Goal: Task Accomplishment & Management: Complete application form

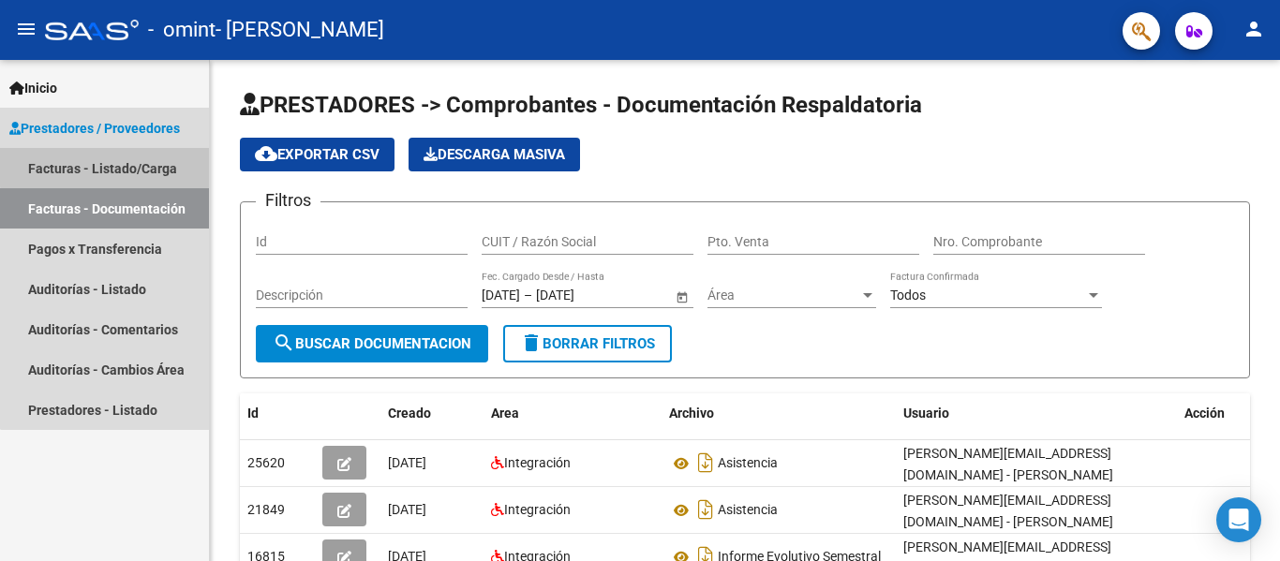
click at [149, 164] on link "Facturas - Listado/Carga" at bounding box center [104, 168] width 209 height 40
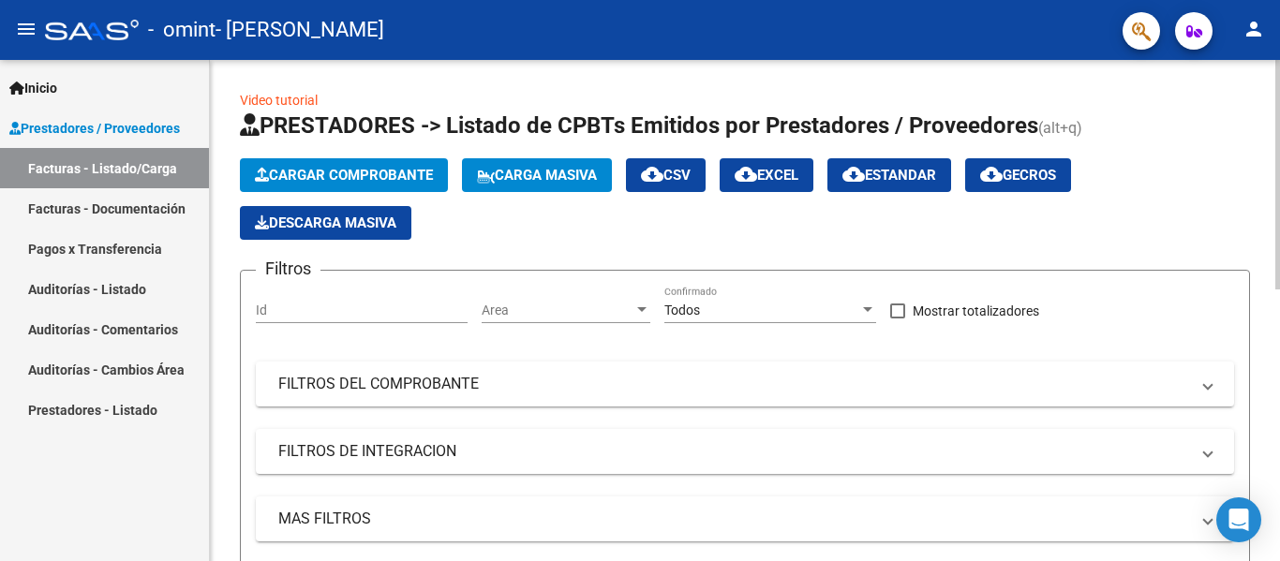
click at [363, 172] on span "Cargar Comprobante" at bounding box center [344, 175] width 178 height 17
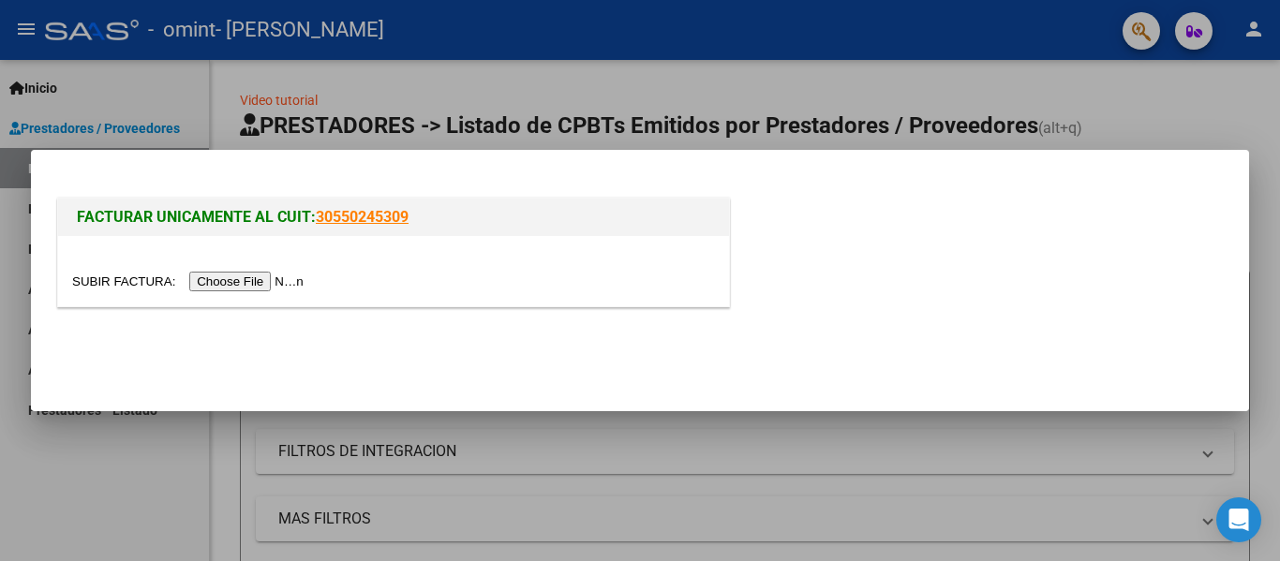
click at [295, 274] on input "file" at bounding box center [190, 282] width 237 height 20
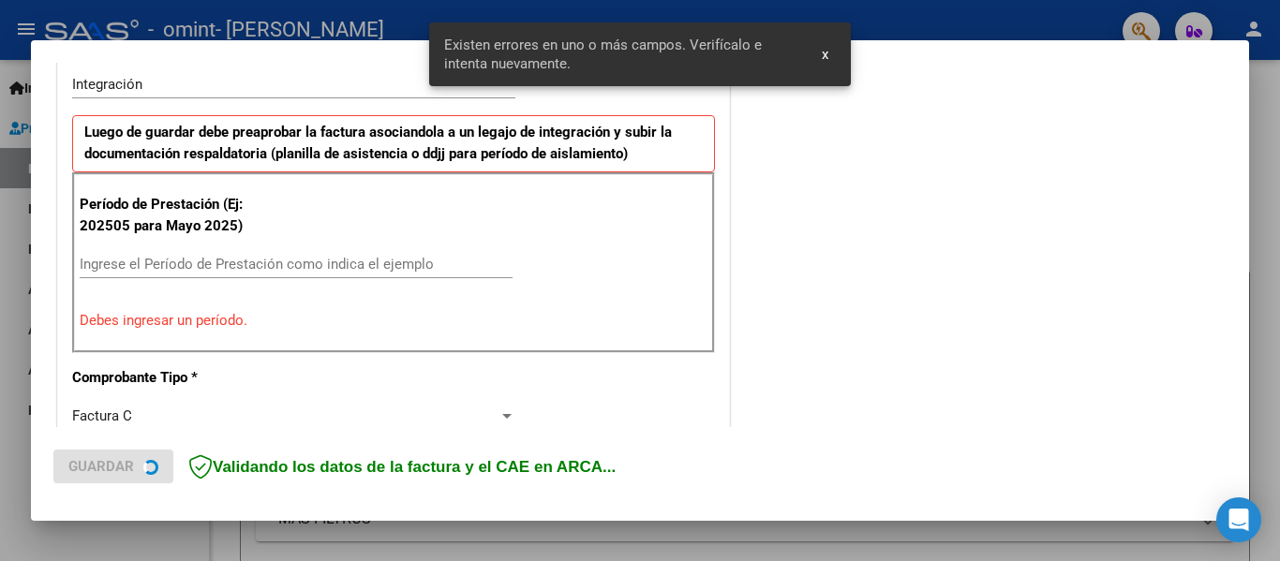
scroll to position [470, 0]
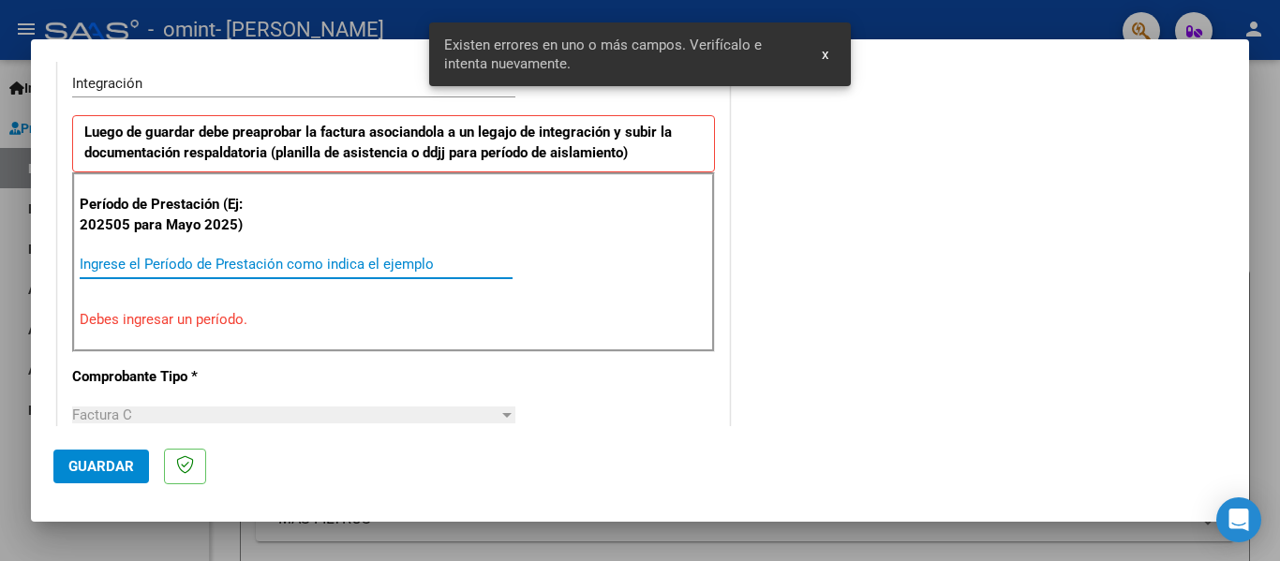
click at [289, 264] on input "Ingrese el Período de Prestación como indica el ejemplo" at bounding box center [296, 264] width 433 height 17
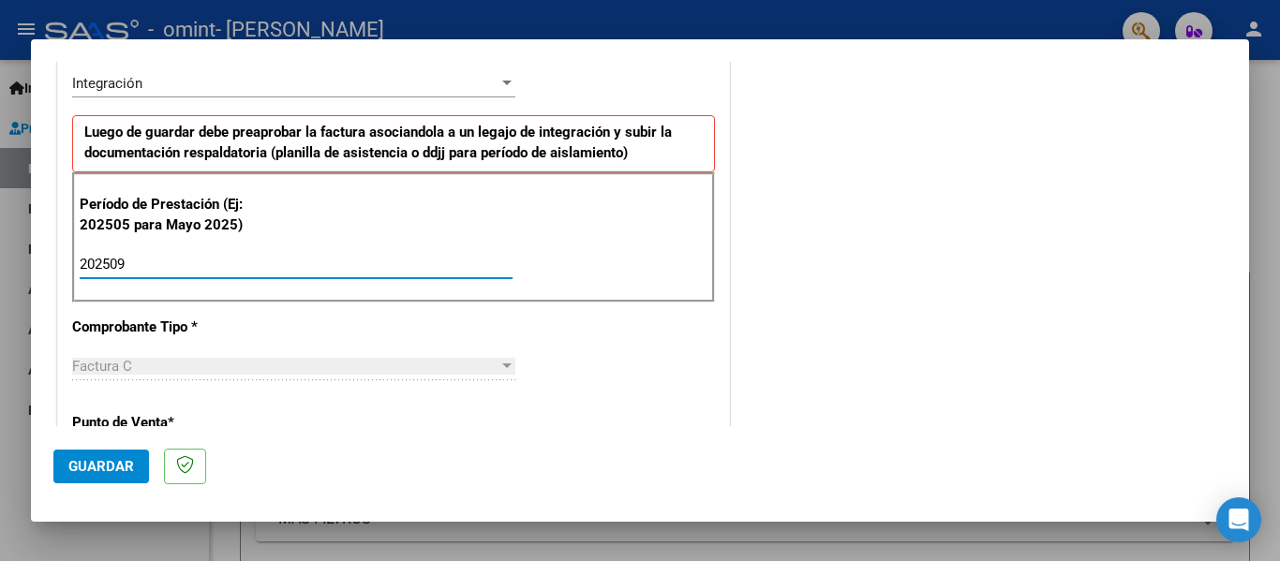
type input "202509"
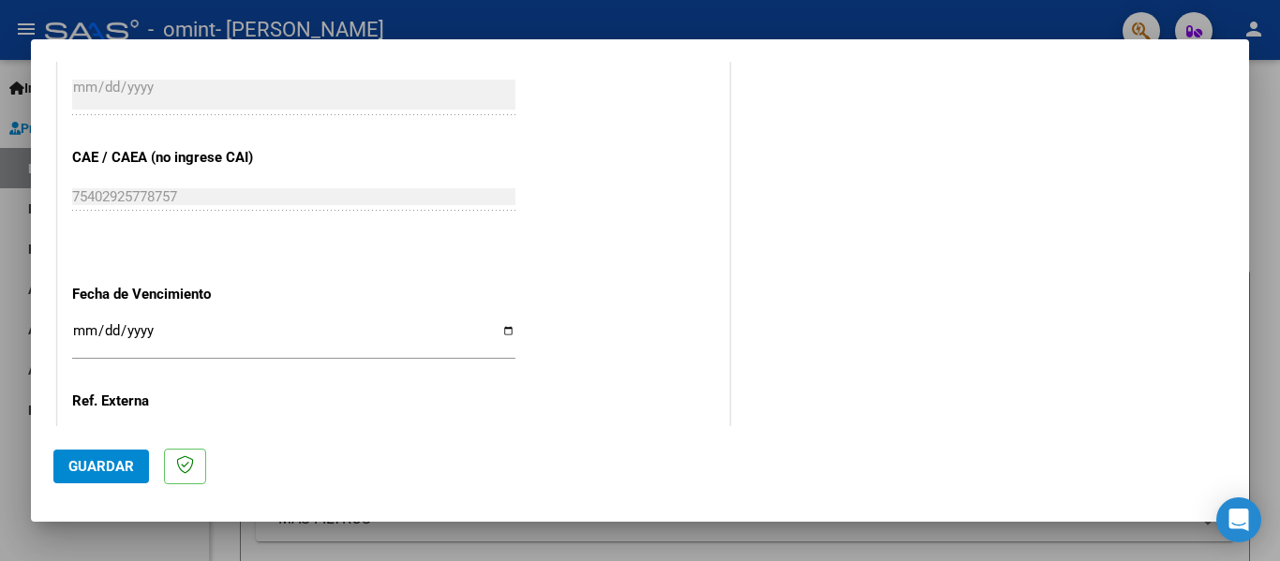
scroll to position [1285, 0]
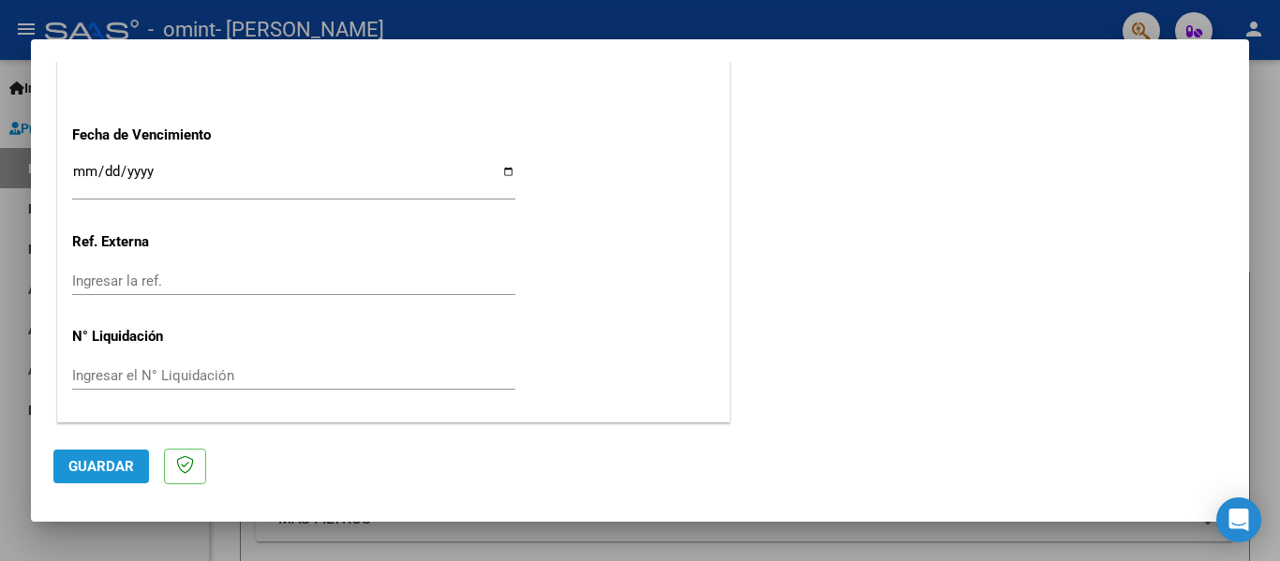
click at [83, 469] on span "Guardar" at bounding box center [101, 466] width 66 height 17
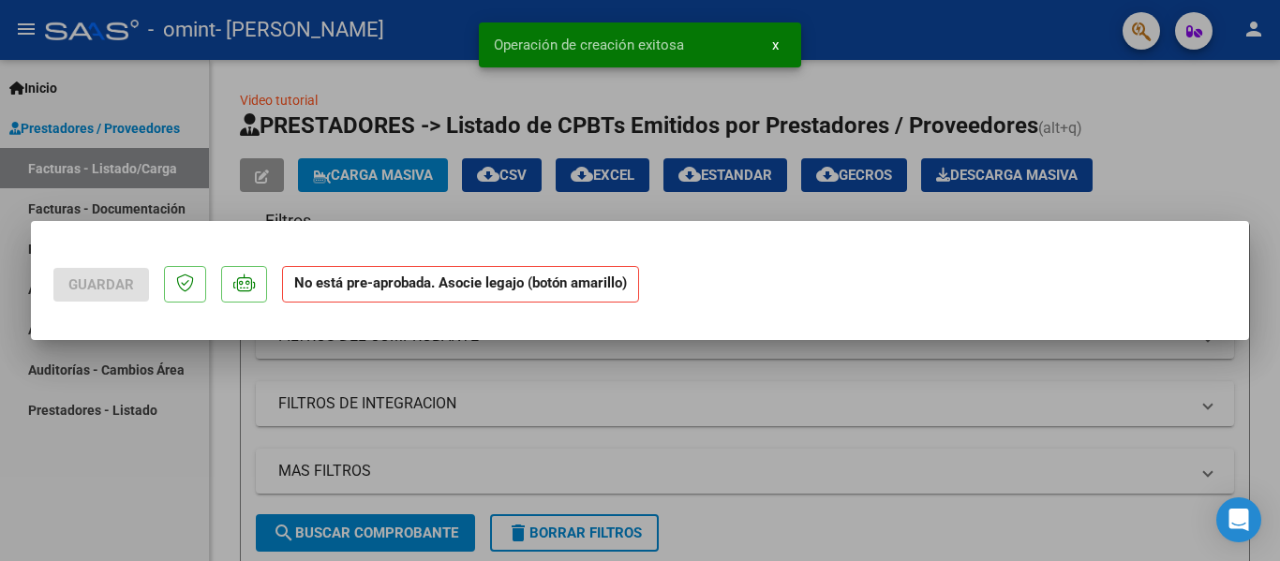
scroll to position [0, 0]
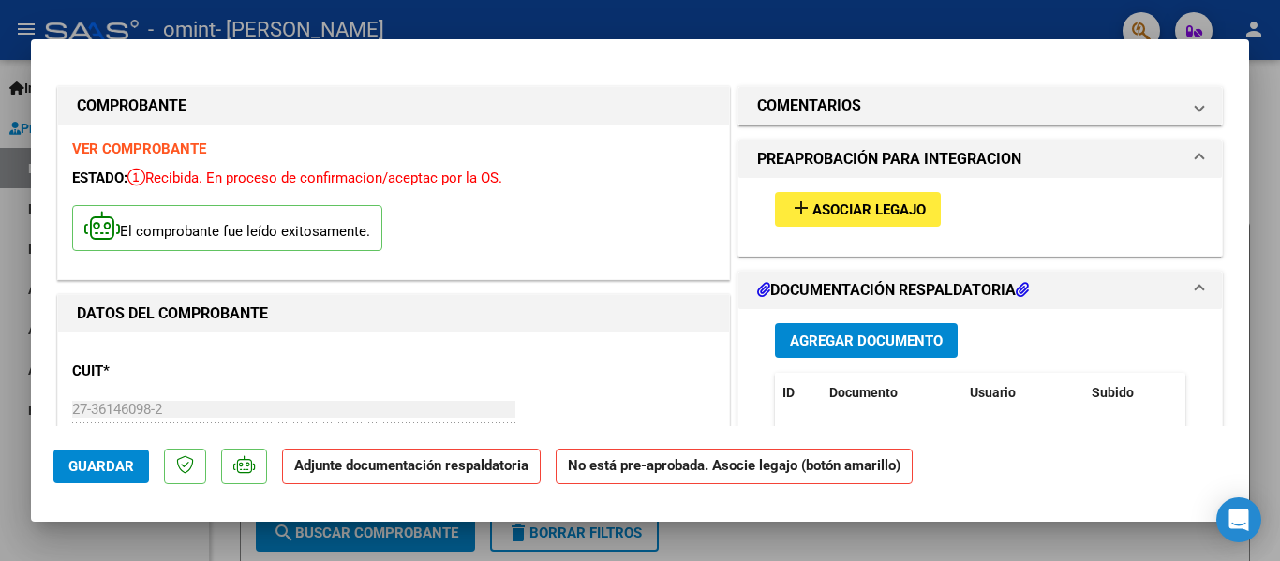
click at [887, 344] on span "Agregar Documento" at bounding box center [866, 341] width 153 height 17
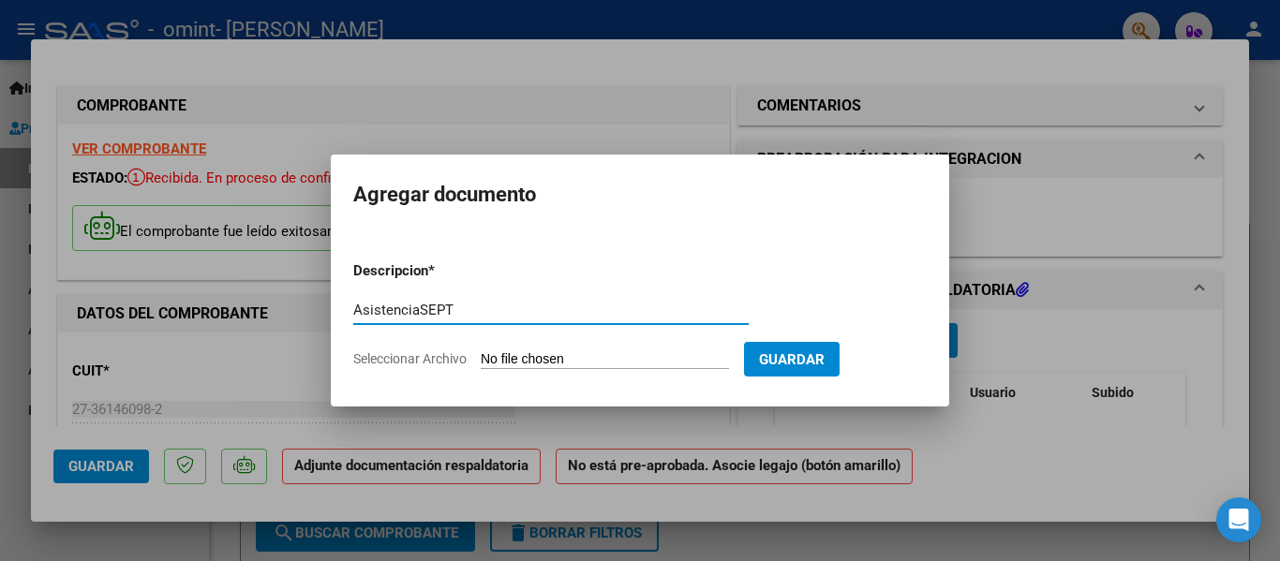
type input "AsistenciaSEPT"
click at [646, 370] on form "Descripcion * AsistenciaSEPT Escriba aquí una descripcion Seleccionar Archivo G…" at bounding box center [640, 314] width 574 height 137
click at [614, 351] on input "Seleccionar Archivo" at bounding box center [605, 360] width 248 height 18
type input "C:\fakepath\Sept [PERSON_NAME] .pdf"
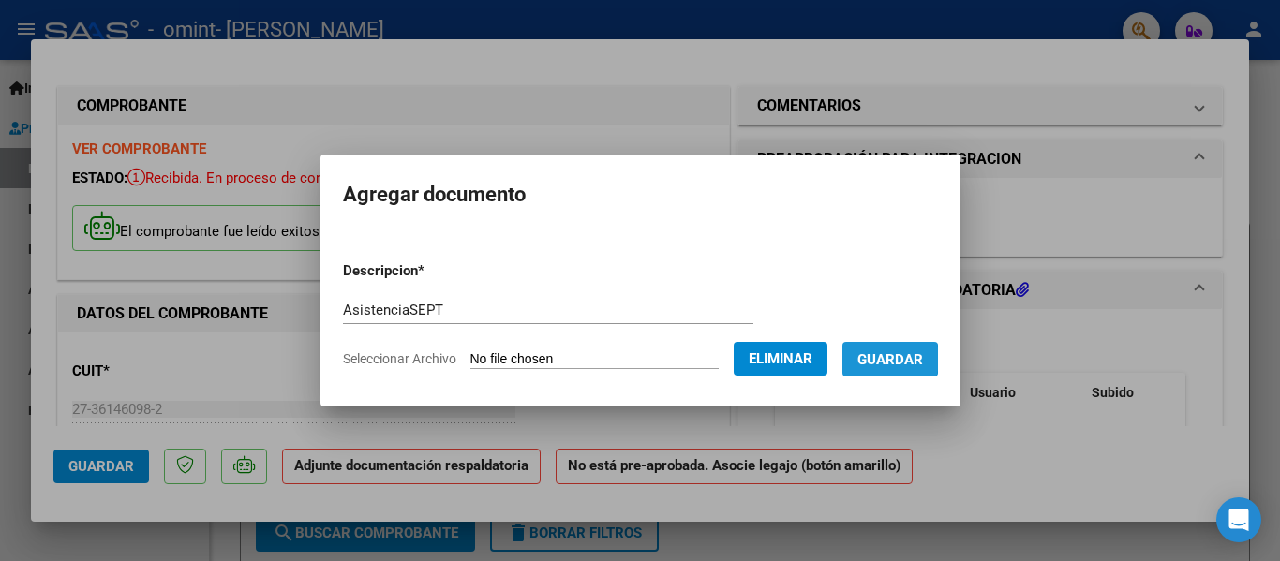
click at [900, 359] on span "Guardar" at bounding box center [891, 359] width 66 height 17
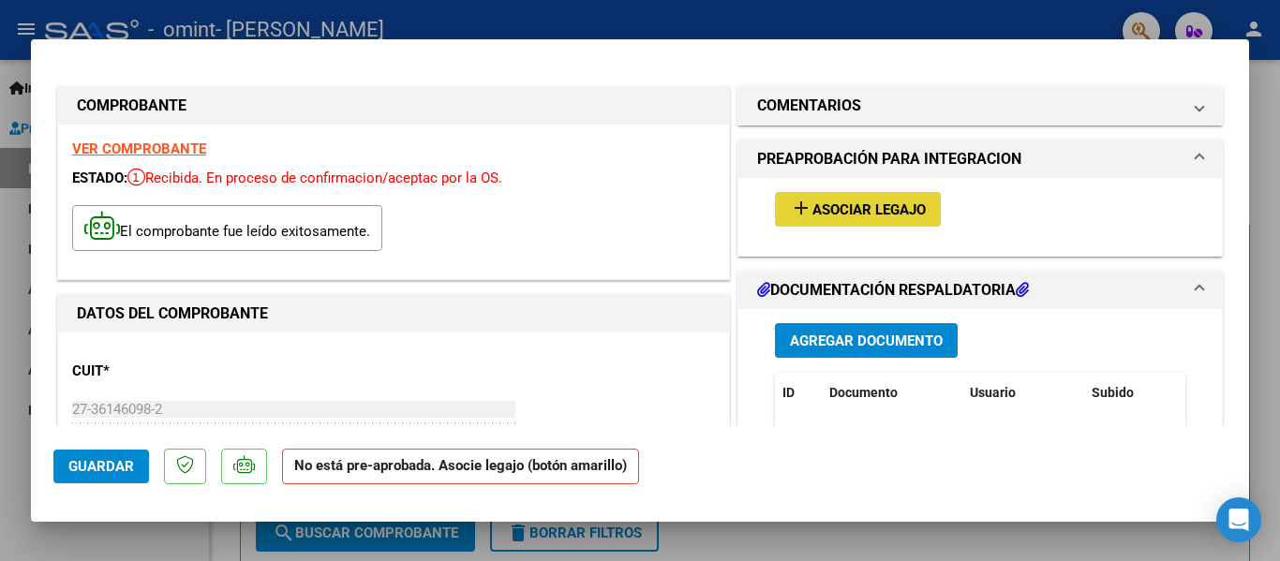
click at [843, 207] on span "Asociar Legajo" at bounding box center [869, 209] width 113 height 17
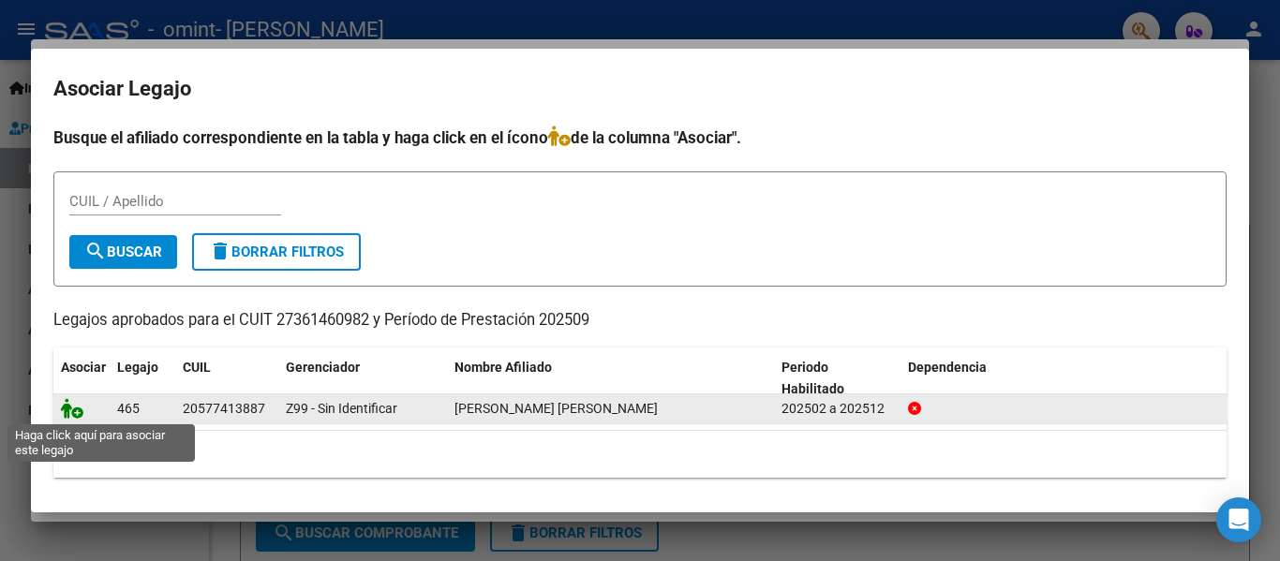
click at [72, 416] on icon at bounding box center [72, 408] width 22 height 21
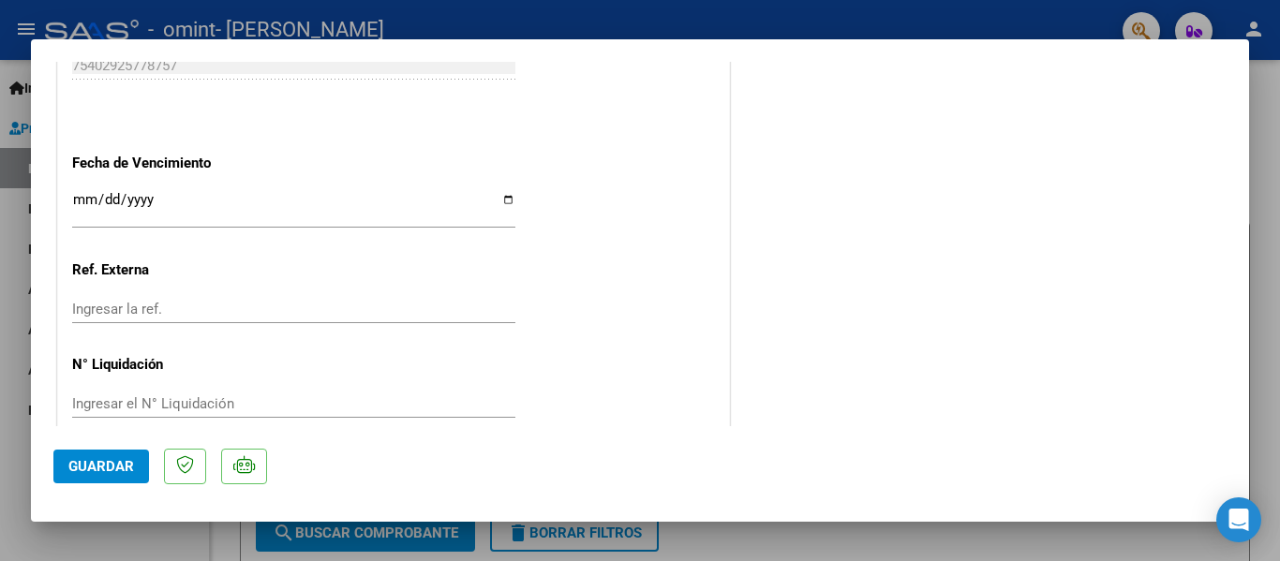
scroll to position [1313, 0]
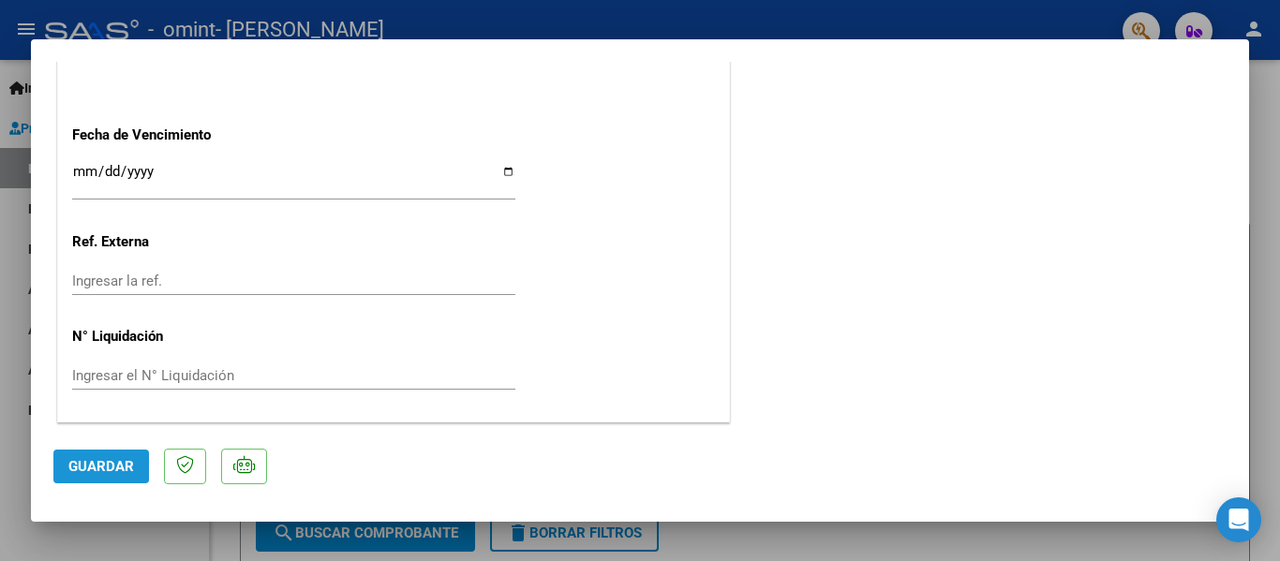
click at [93, 466] on span "Guardar" at bounding box center [101, 466] width 66 height 17
